Goal: Find specific page/section: Find specific page/section

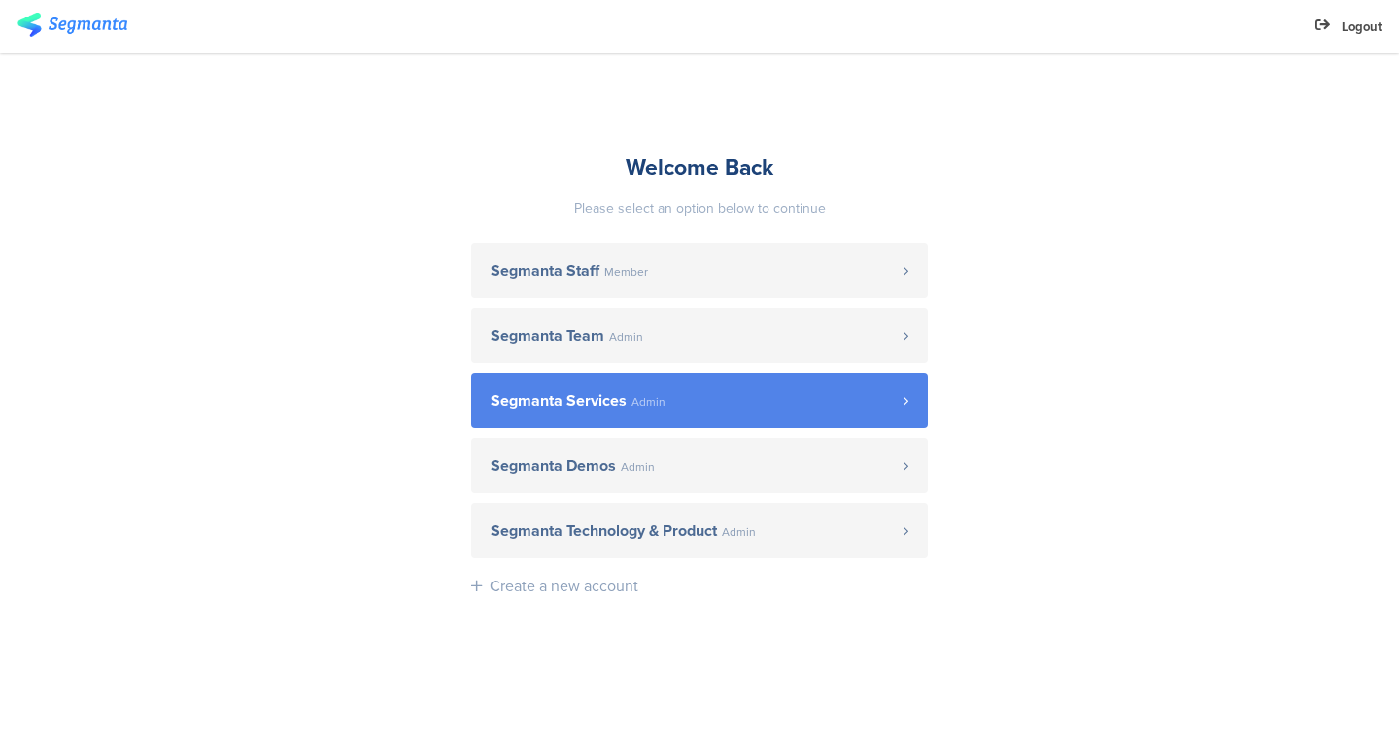
click at [628, 403] on span "Segmanta Services Admin" at bounding box center [697, 401] width 413 height 16
